Goal: Obtain resource: Download file/media

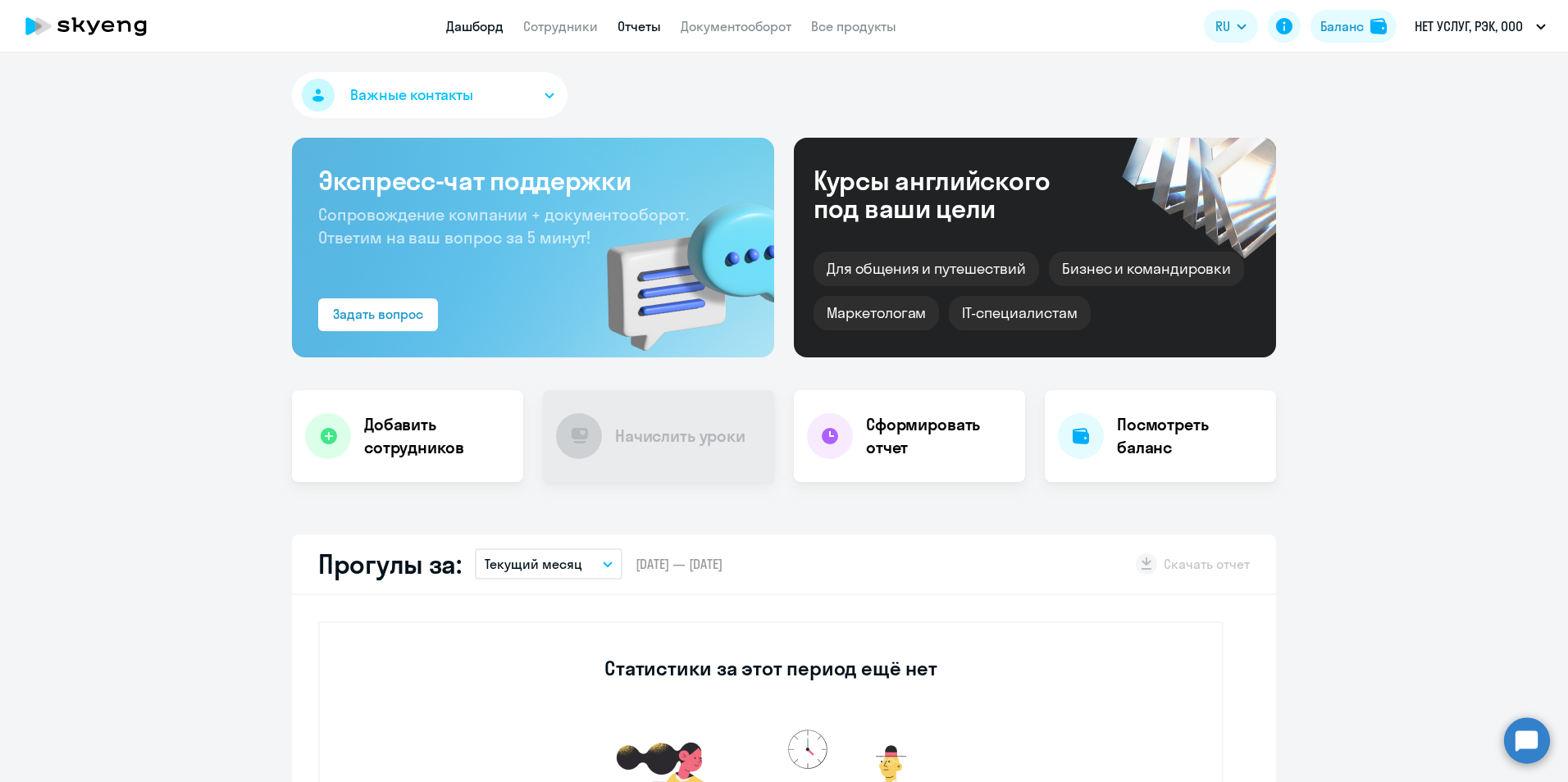
click at [649, 28] on link "Отчеты" at bounding box center [639, 26] width 43 height 16
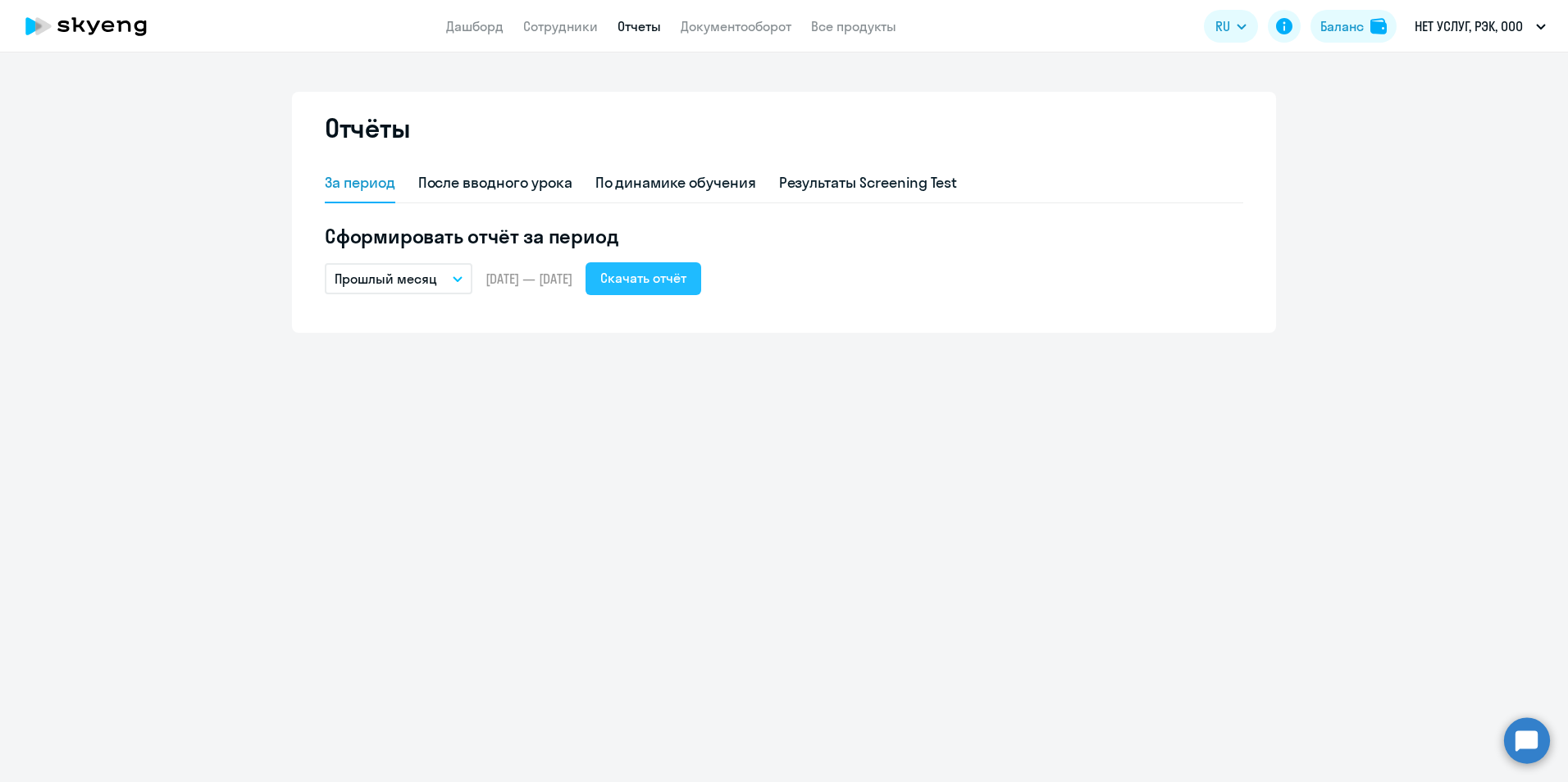
click at [686, 277] on div "Скачать отчёт" at bounding box center [644, 278] width 86 height 20
click at [529, 186] on div "После вводного урока" at bounding box center [495, 183] width 154 height 22
select select "10"
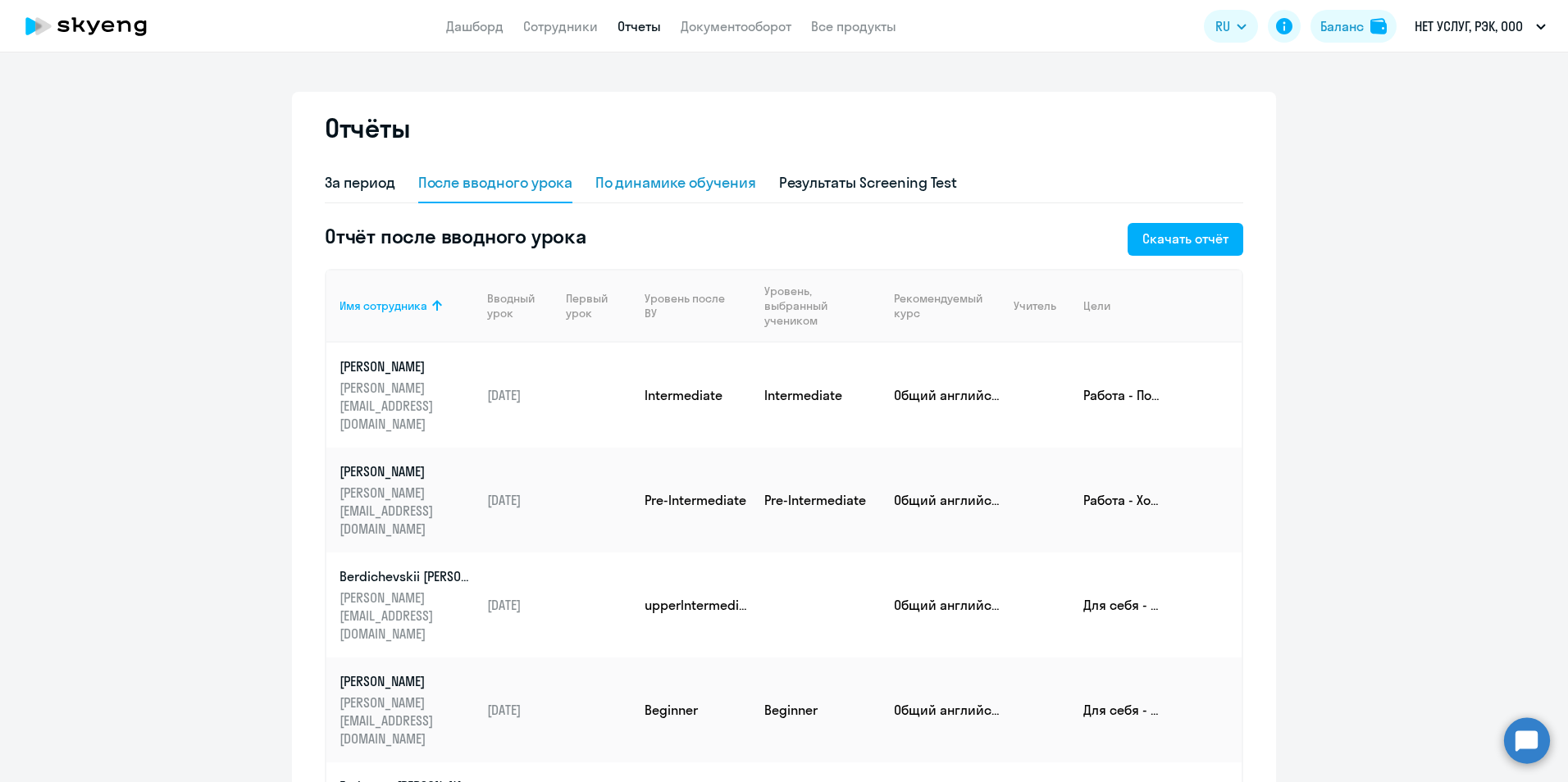
click at [731, 185] on div "По динамике обучения" at bounding box center [676, 183] width 161 height 22
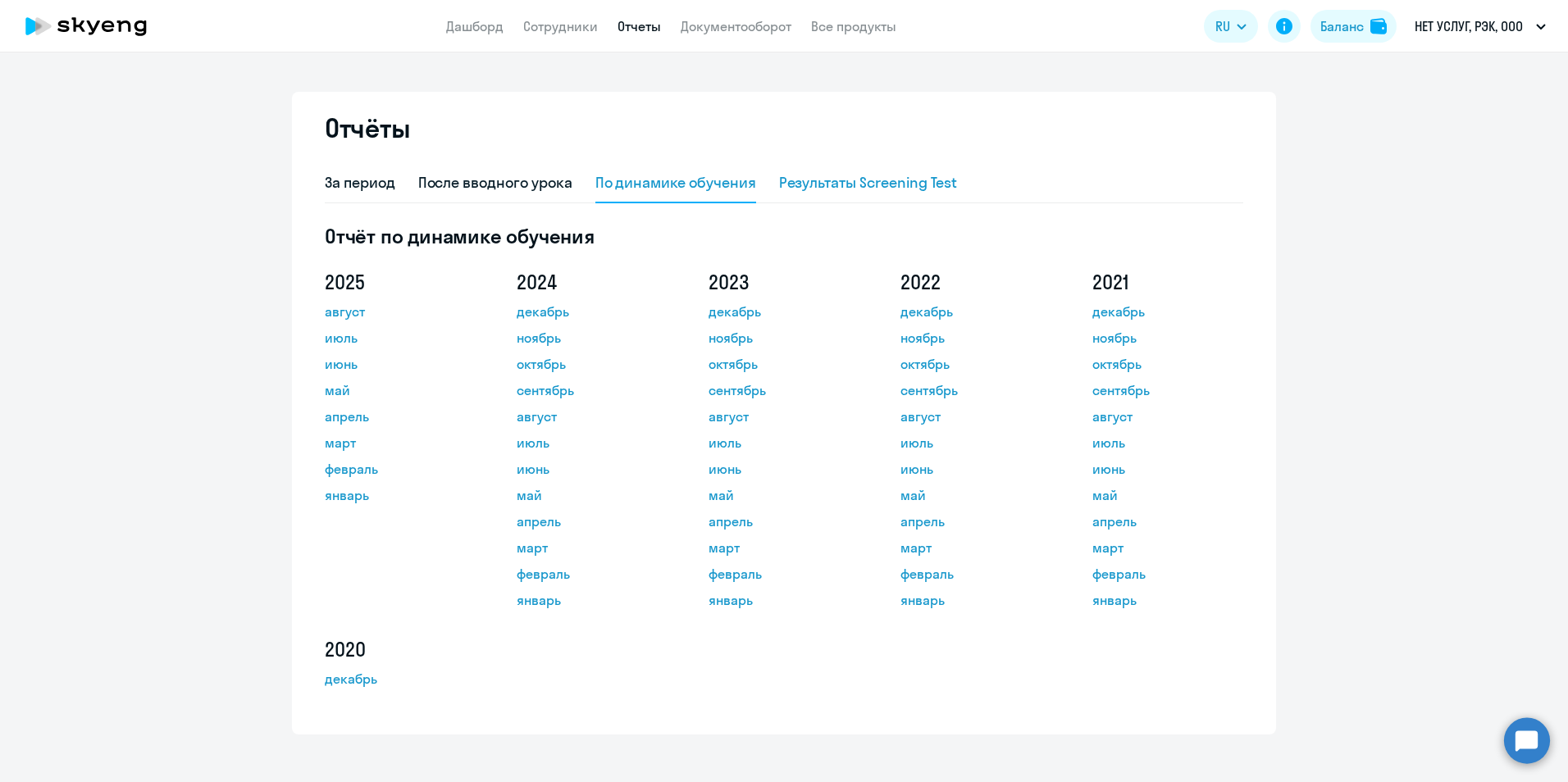
click at [817, 183] on div "Результаты Screening Test" at bounding box center [868, 183] width 179 height 22
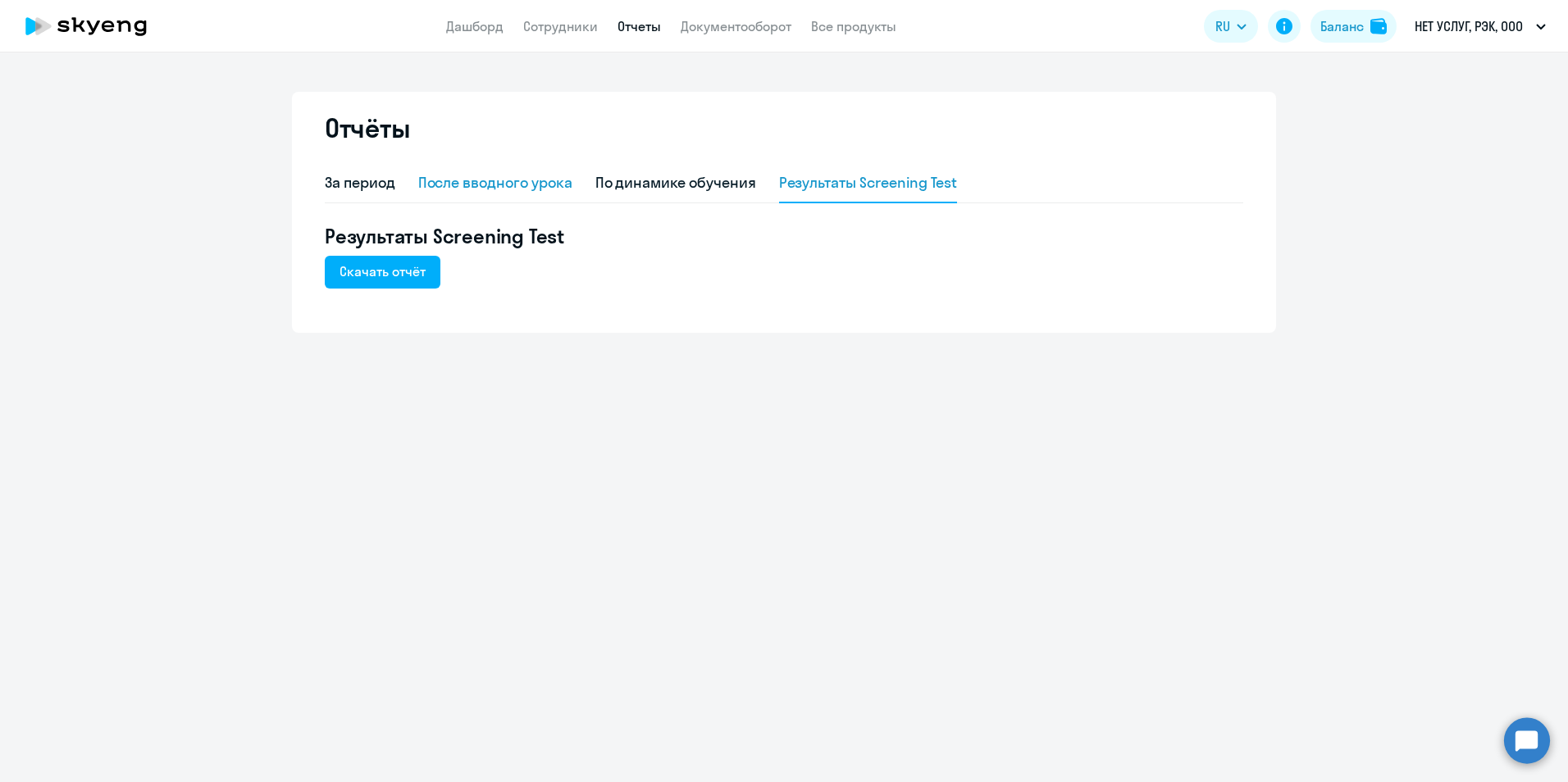
click at [520, 186] on div "После вводного урока" at bounding box center [495, 183] width 154 height 22
select select "10"
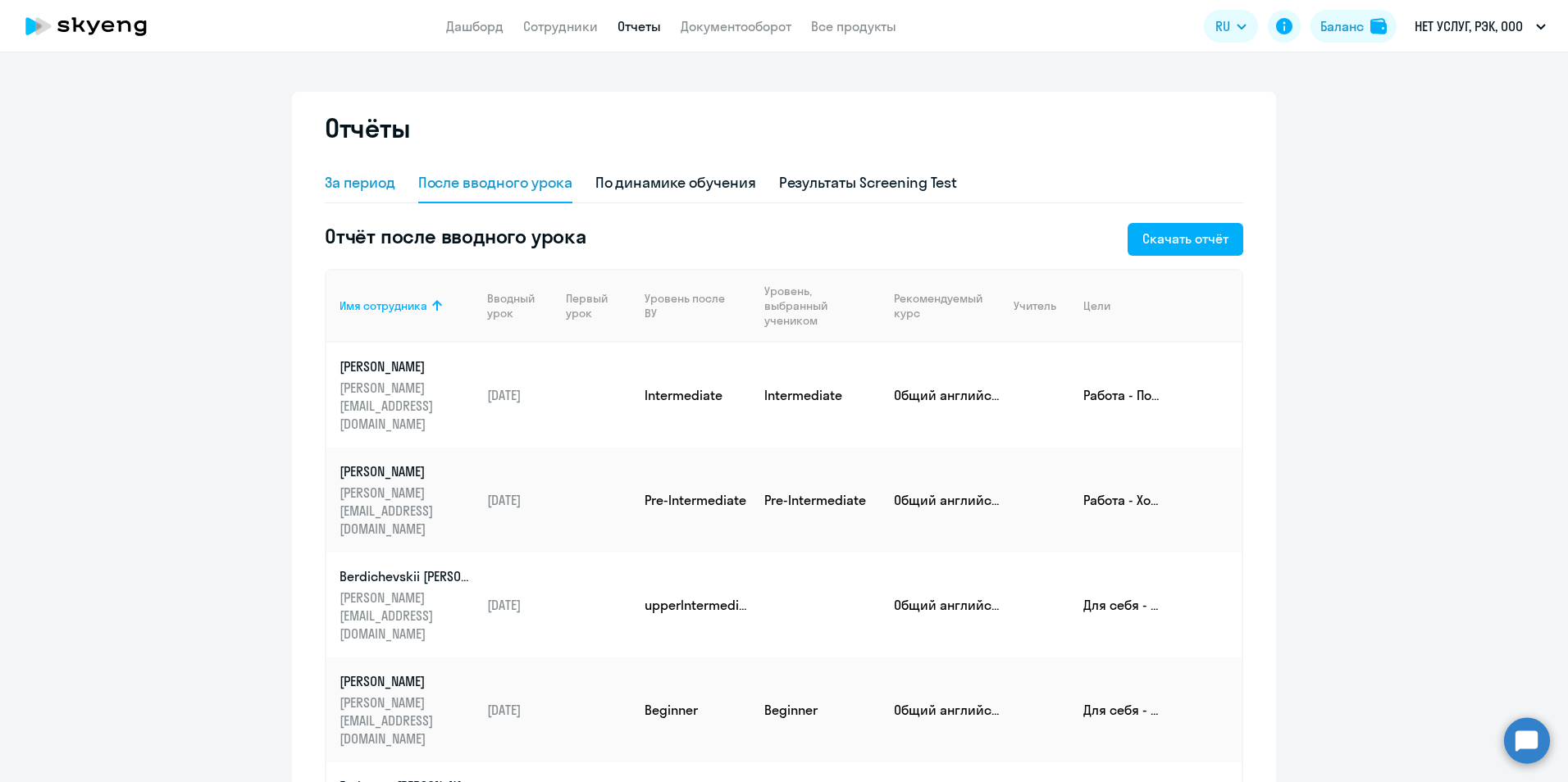
click at [355, 186] on div "За период" at bounding box center [360, 183] width 71 height 22
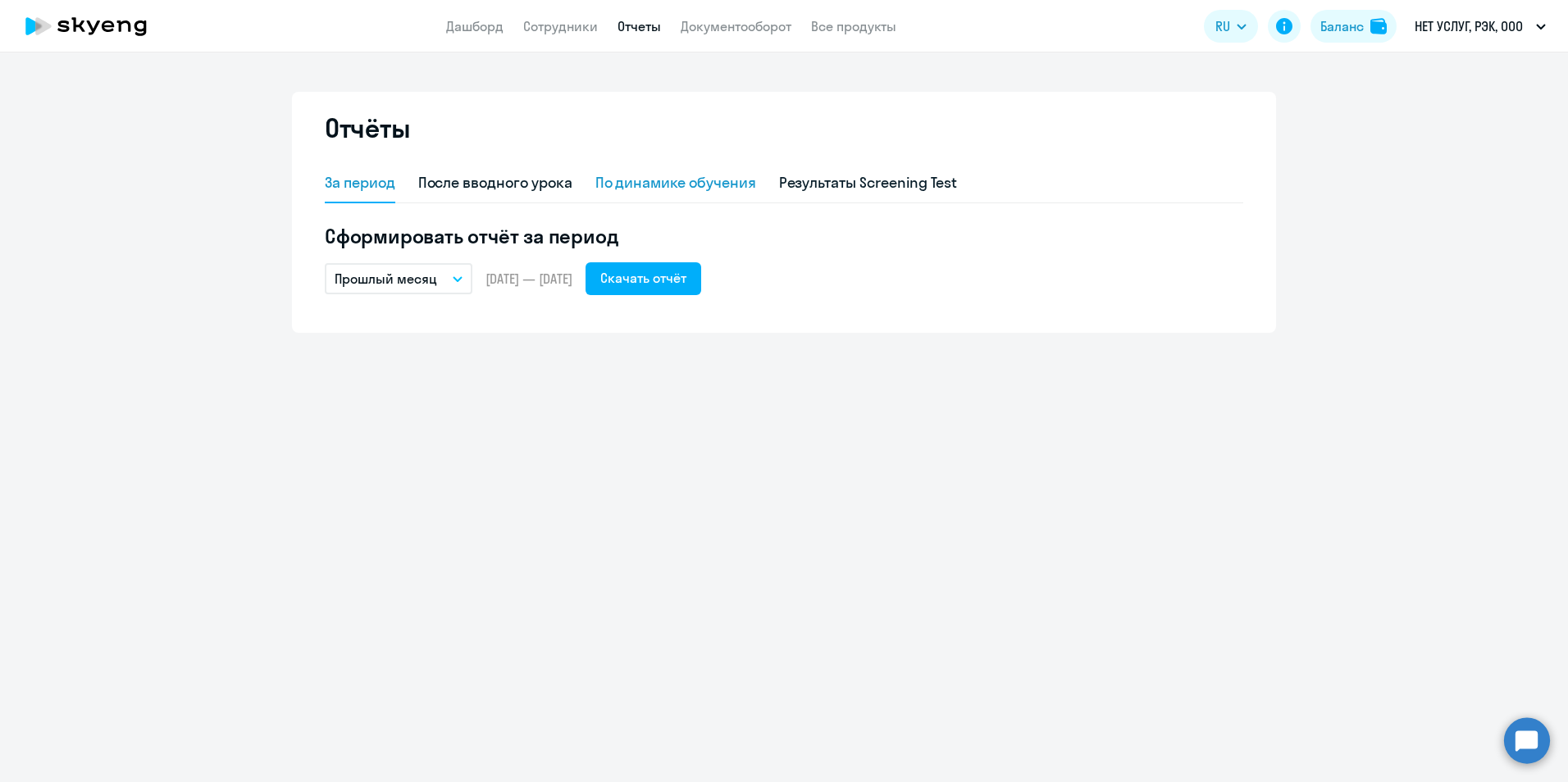
click at [667, 184] on div "По динамике обучения" at bounding box center [676, 183] width 161 height 22
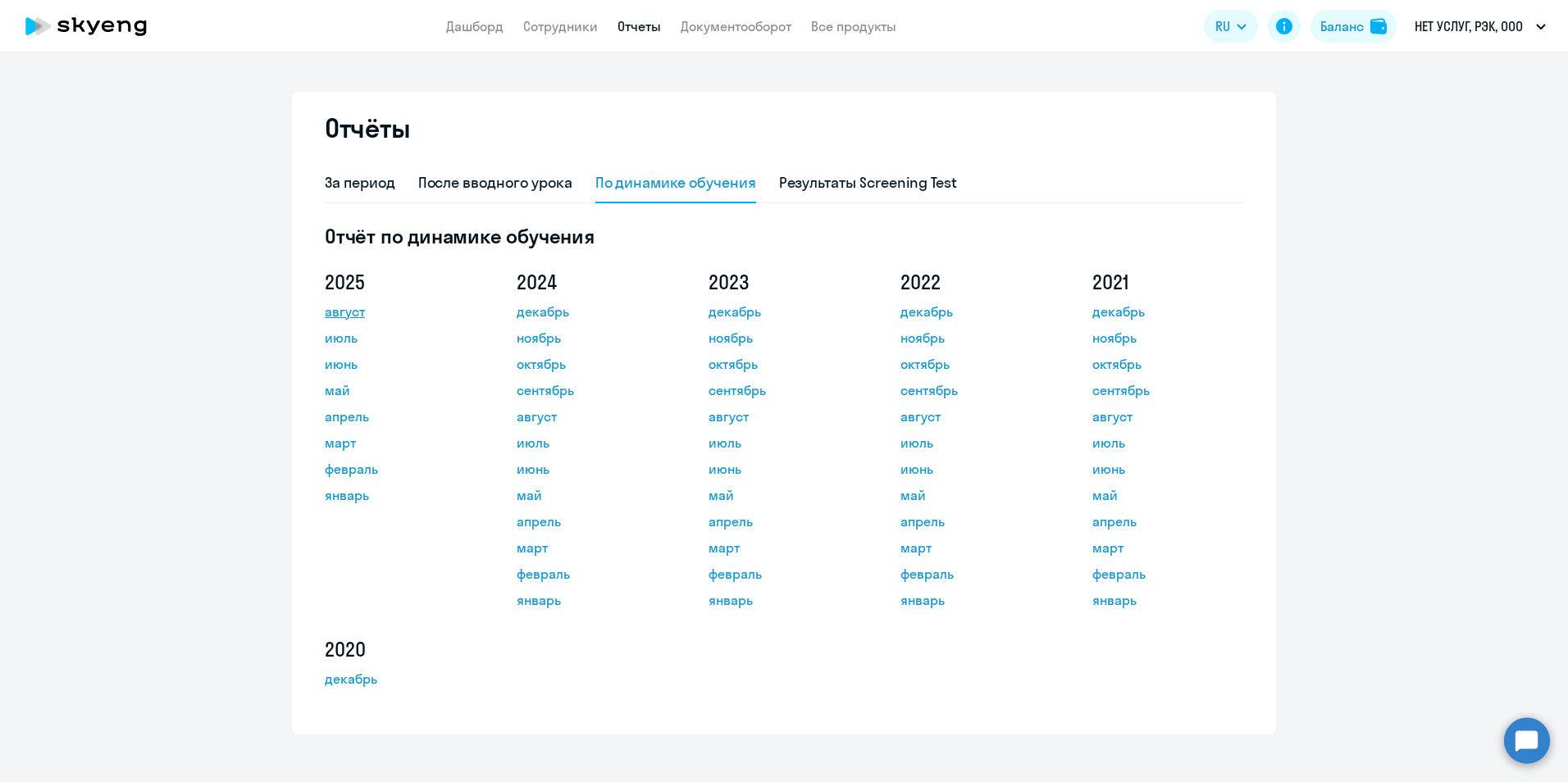
click at [336, 311] on link "август" at bounding box center [398, 312] width 148 height 20
click at [761, 19] on link "Документооборот" at bounding box center [736, 26] width 110 height 16
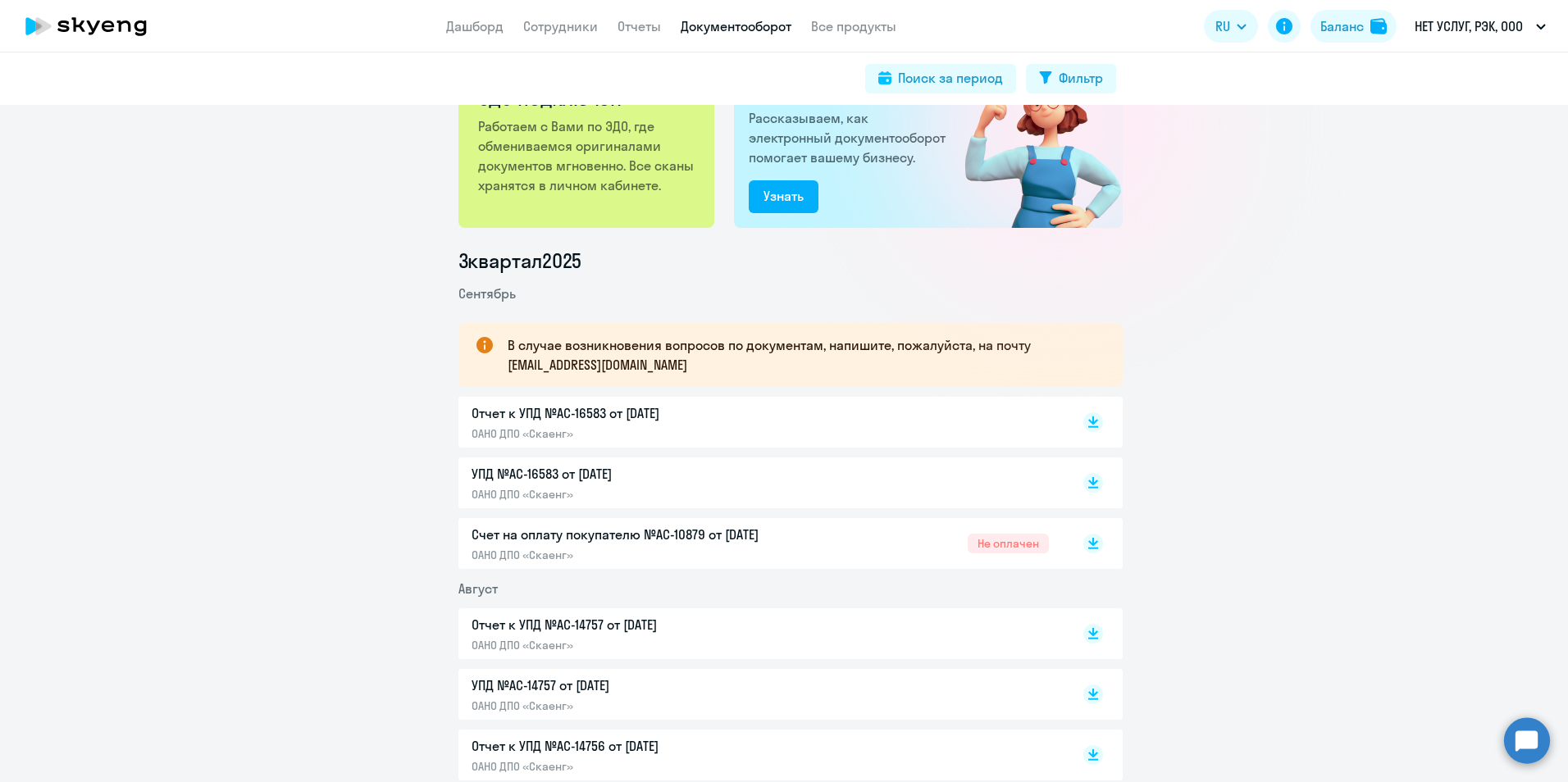
scroll to position [82, 0]
click at [599, 535] on p "Счет на оплату покупателю №AC-10879 от [DATE]" at bounding box center [643, 535] width 344 height 20
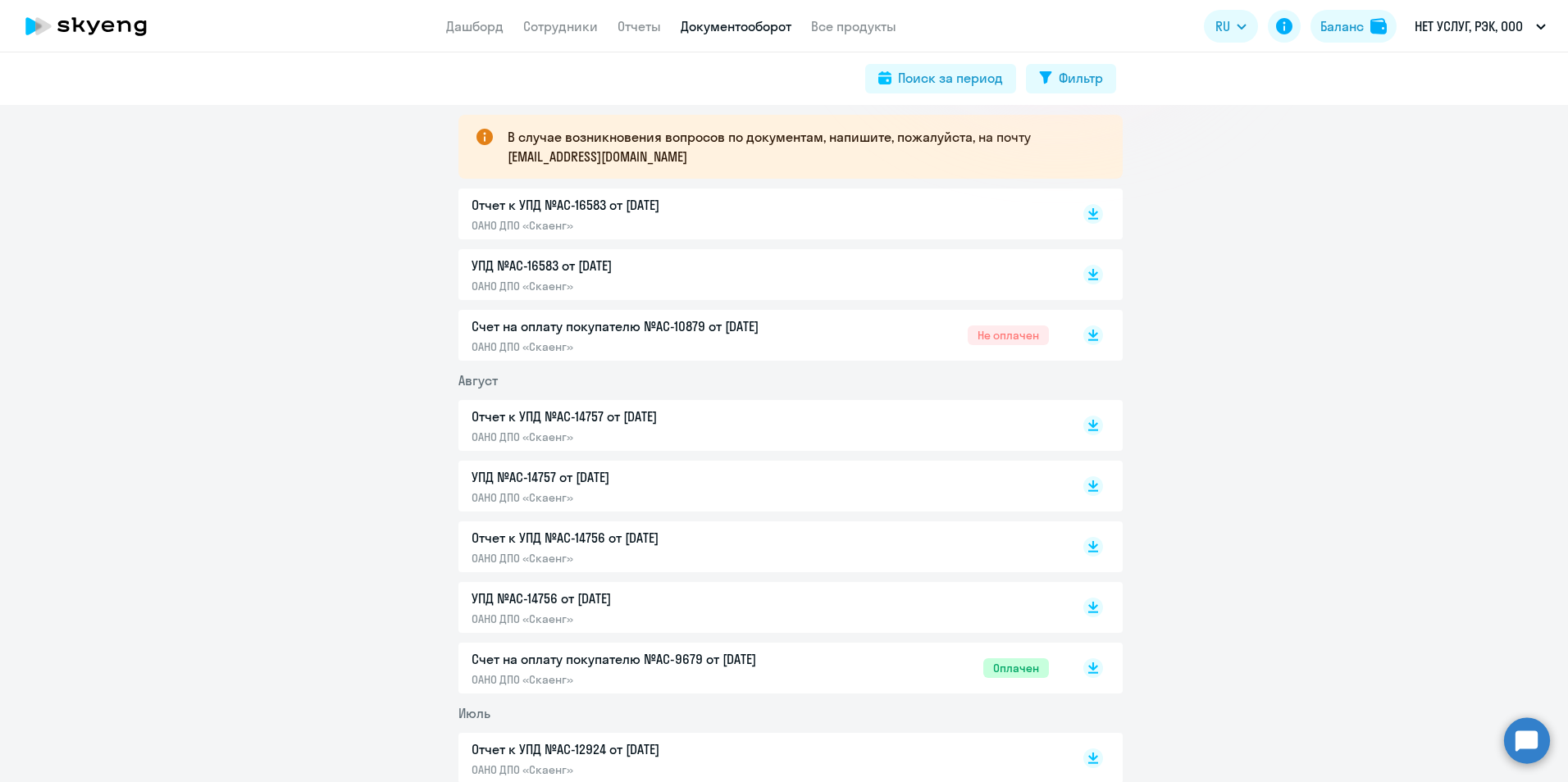
scroll to position [328, 0]
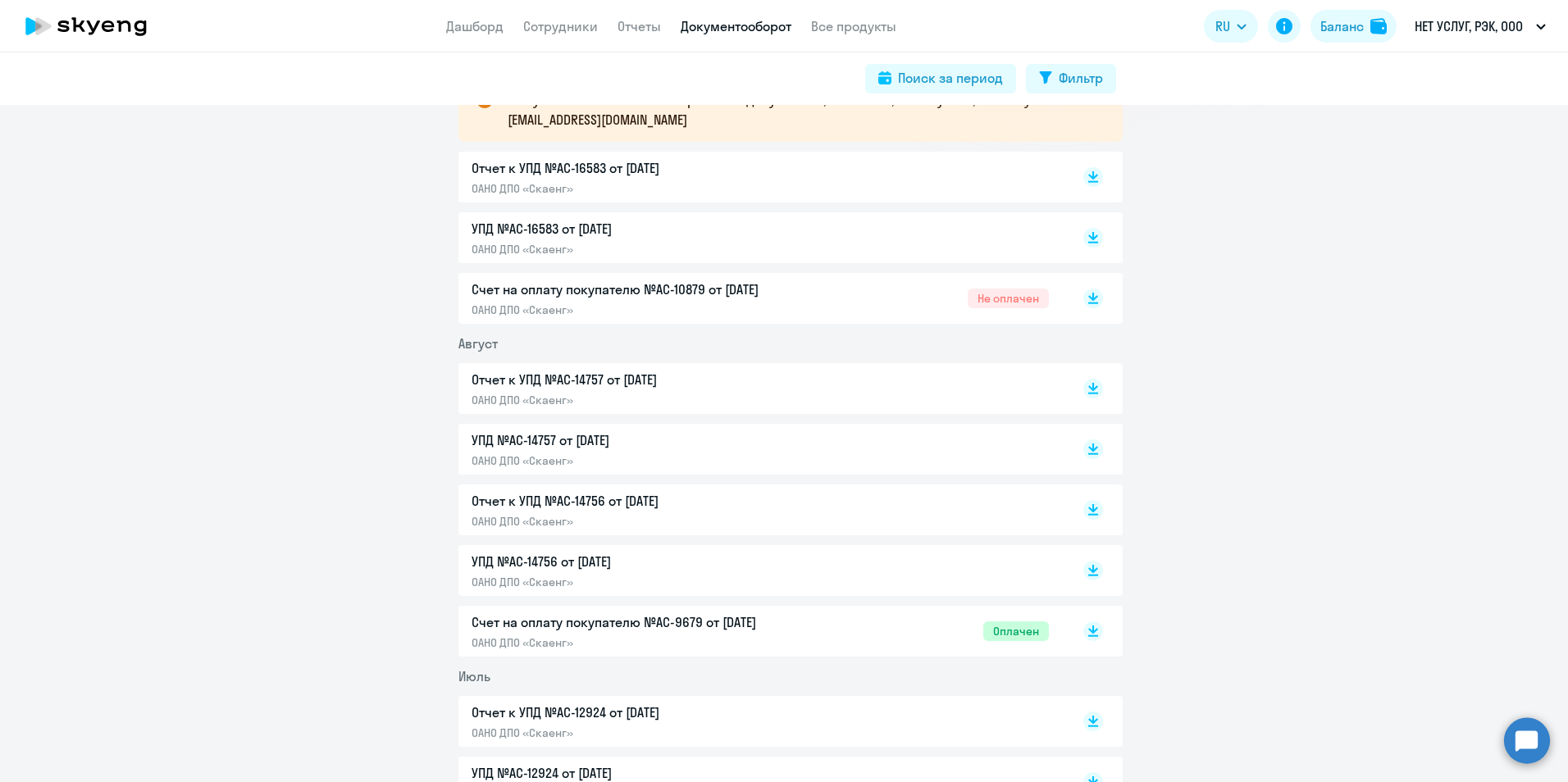
click at [690, 617] on p "Счет на оплату покупателю №AC-9679 от [DATE]" at bounding box center [643, 622] width 344 height 20
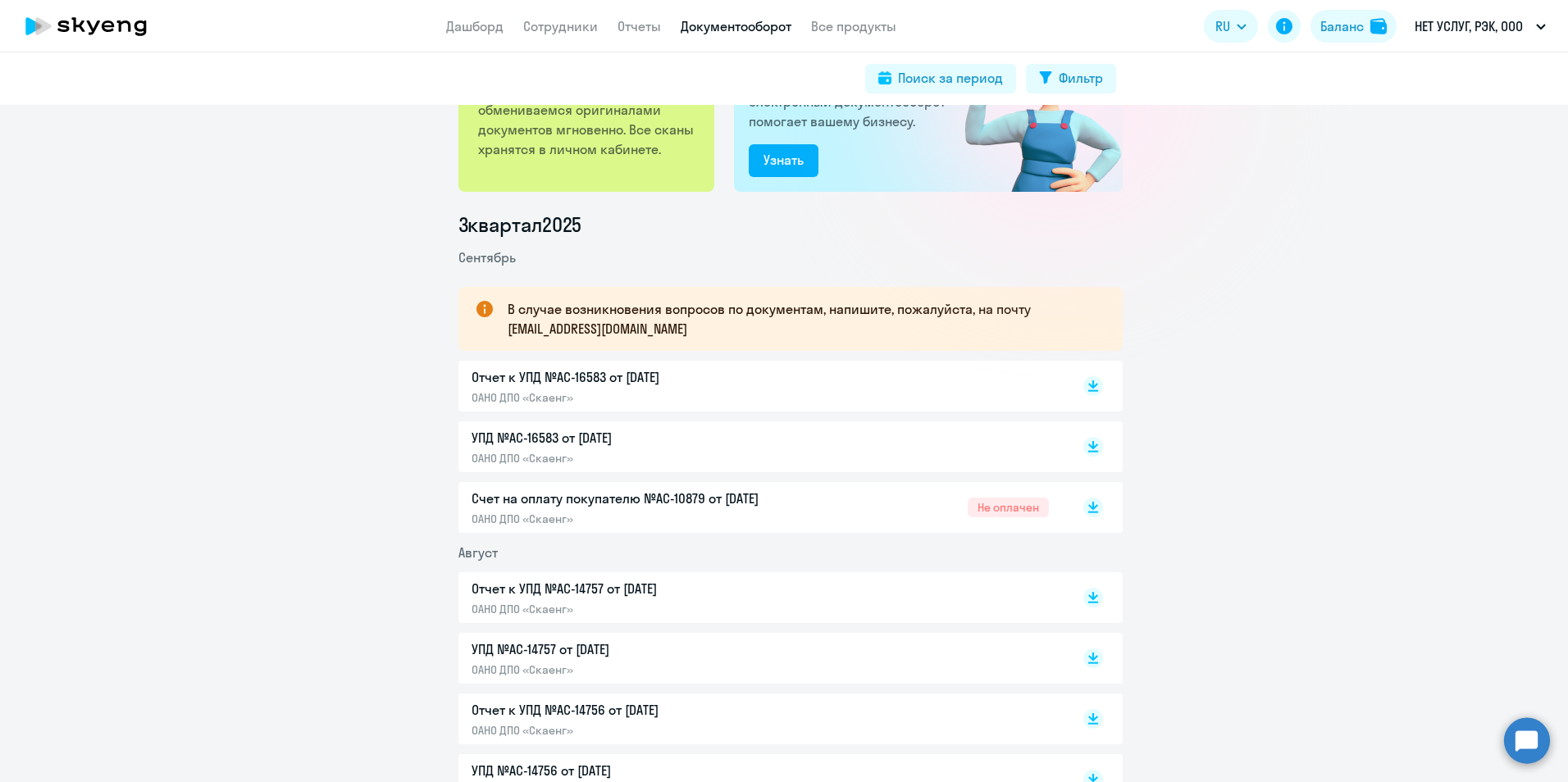
scroll to position [82, 0]
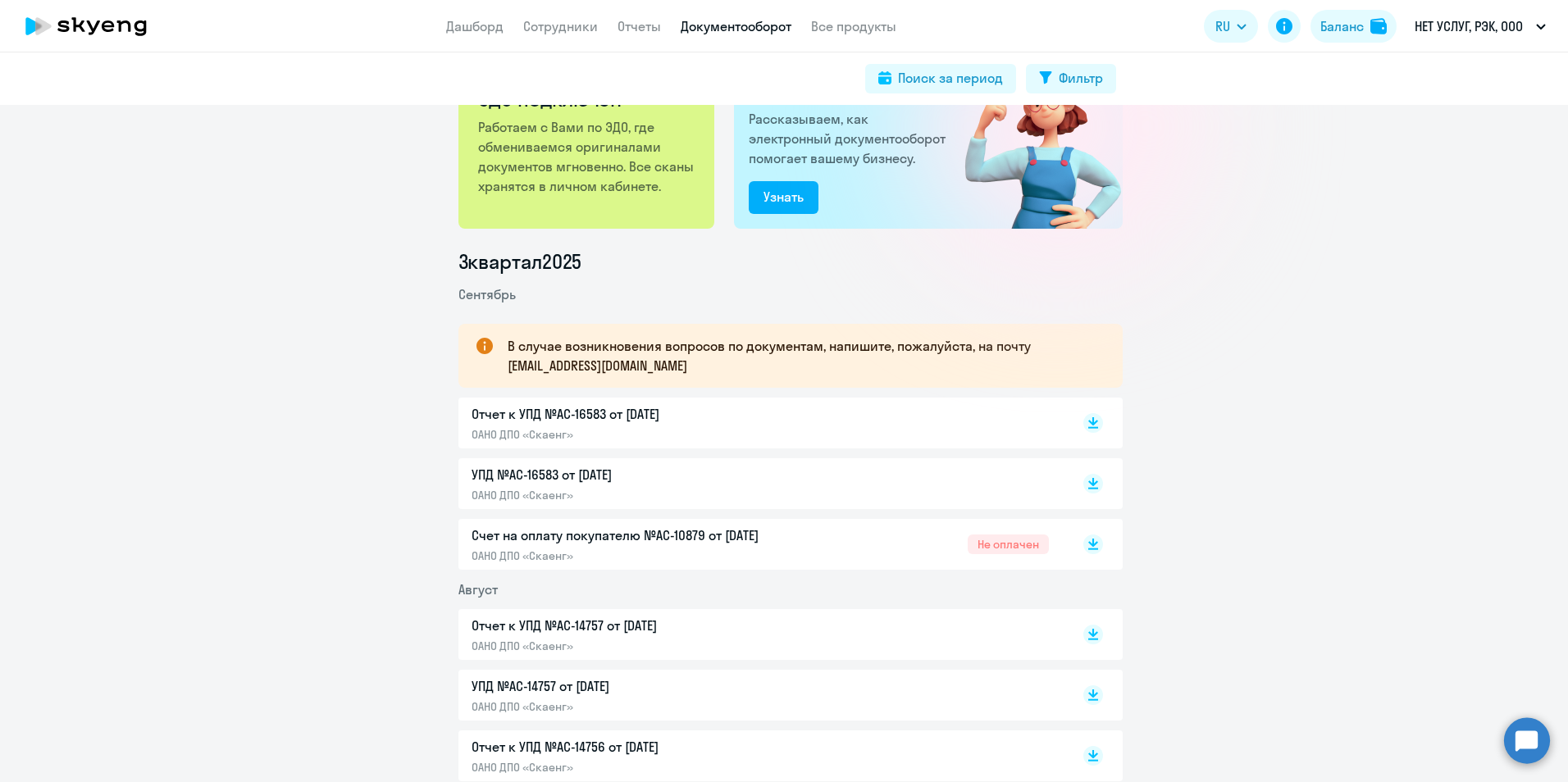
click at [532, 424] on div "Отчет к УПД №AC-16583 от [DATE] ОАНО ДПО «Скаенг»" at bounding box center [643, 423] width 344 height 38
click at [535, 474] on p "УПД №AC-16583 от [DATE]" at bounding box center [643, 475] width 344 height 20
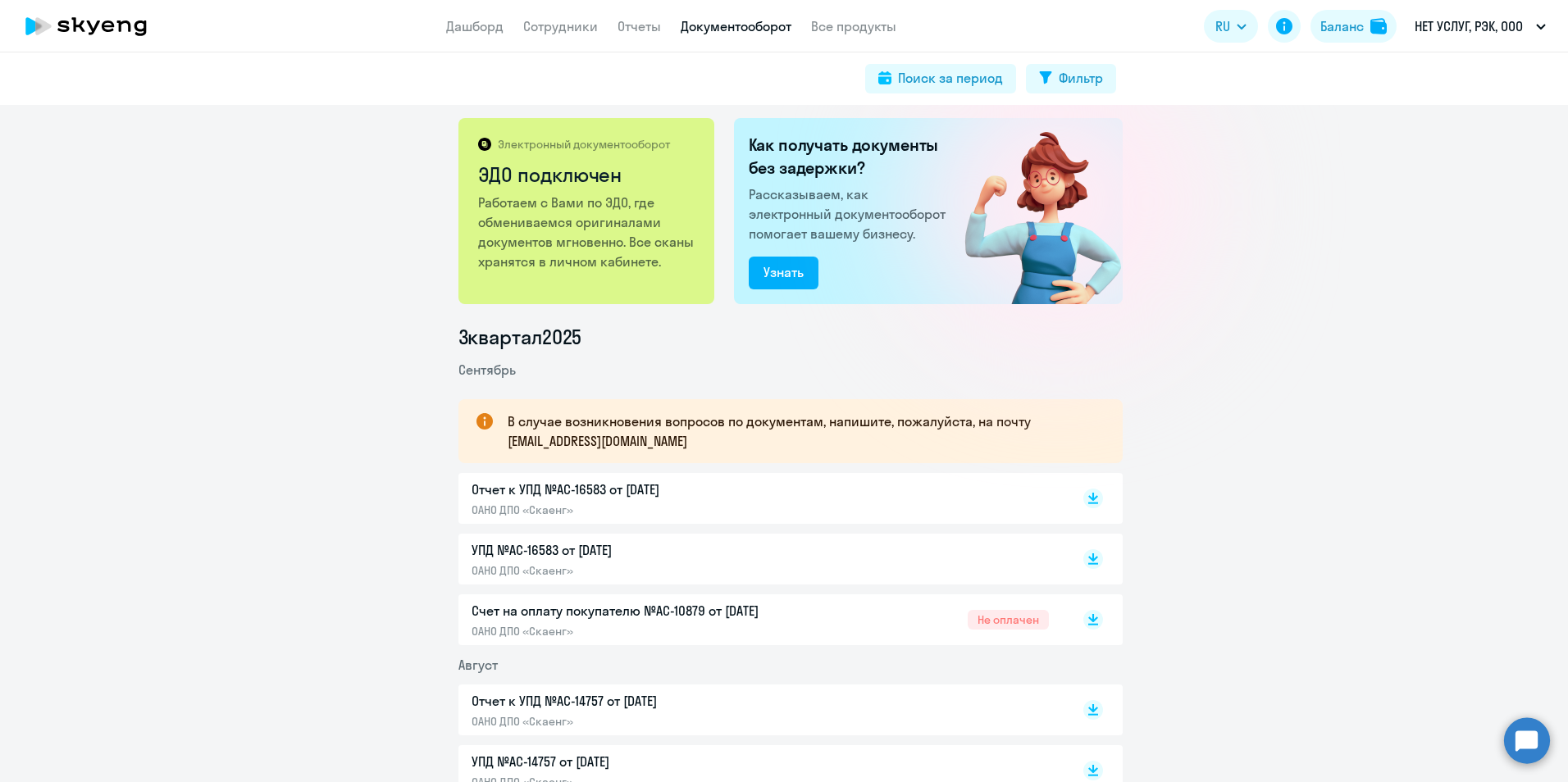
scroll to position [0, 0]
